Goal: Information Seeking & Learning: Learn about a topic

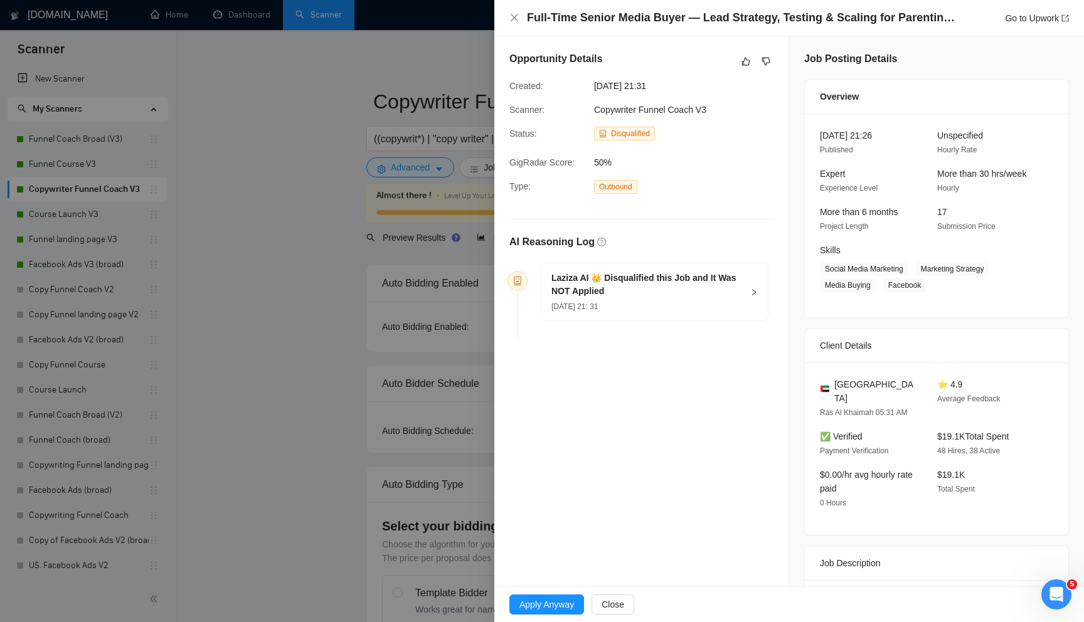
click at [758, 298] on div "Laziza AI 👑 Disqualified this Job and It Was NOT Applied 14 Aug, 2025 21: 31" at bounding box center [654, 291] width 226 height 57
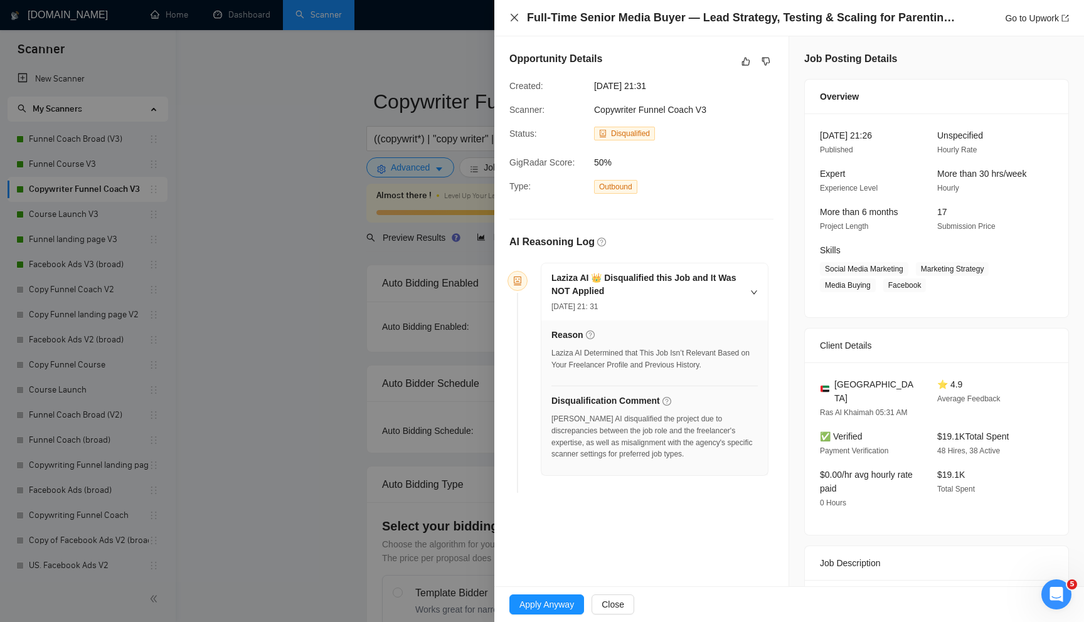
click at [515, 19] on icon "close" at bounding box center [514, 18] width 8 height 8
